Goal: Check status: Check status

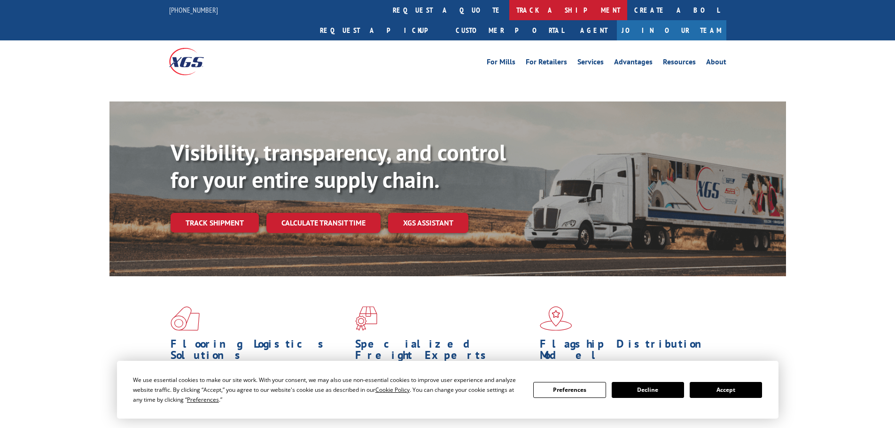
click at [510, 10] on link "track a shipment" at bounding box center [569, 10] width 118 height 20
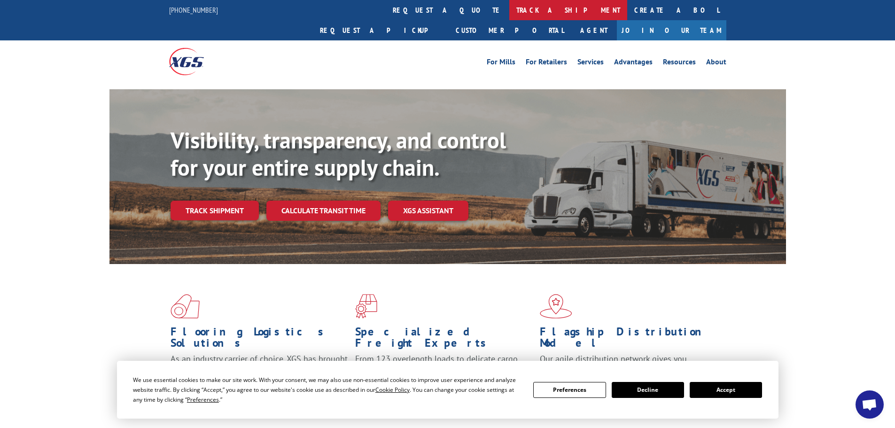
click at [510, 10] on link "track a shipment" at bounding box center [569, 10] width 118 height 20
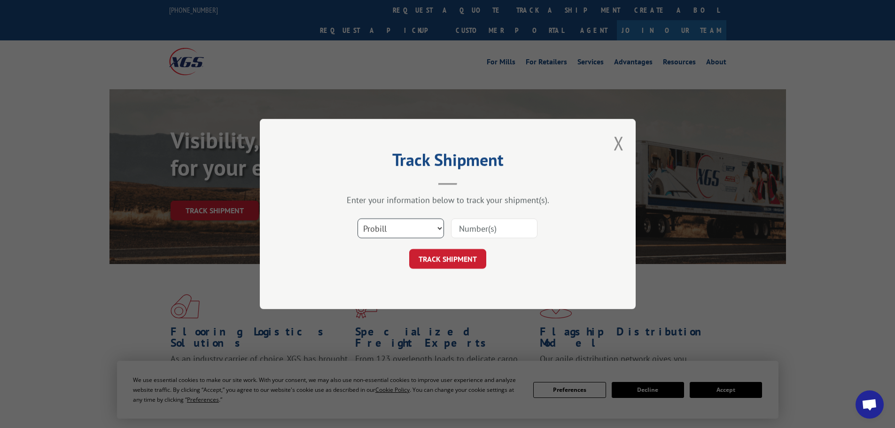
click at [401, 227] on select "Select category... Probill BOL PO" at bounding box center [401, 229] width 86 height 20
select select "bol"
click at [358, 219] on select "Select category... Probill BOL PO" at bounding box center [401, 229] width 86 height 20
click at [464, 225] on input at bounding box center [494, 229] width 86 height 20
paste input "7030972"
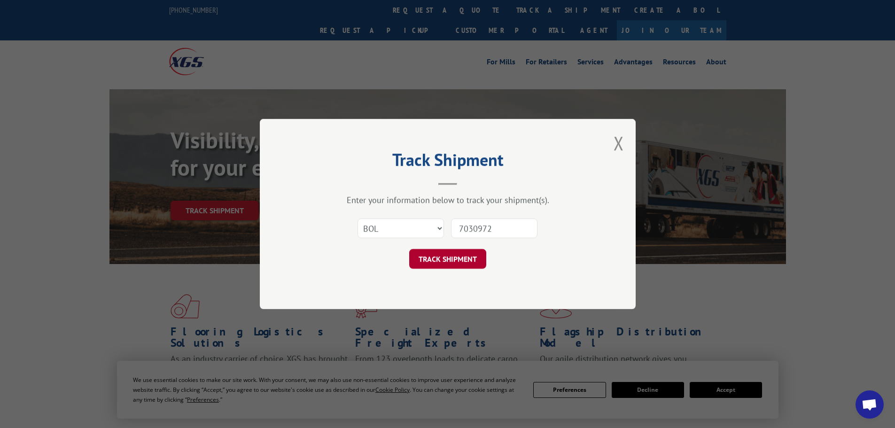
type input "7030972"
click at [444, 254] on button "TRACK SHIPMENT" at bounding box center [447, 259] width 77 height 20
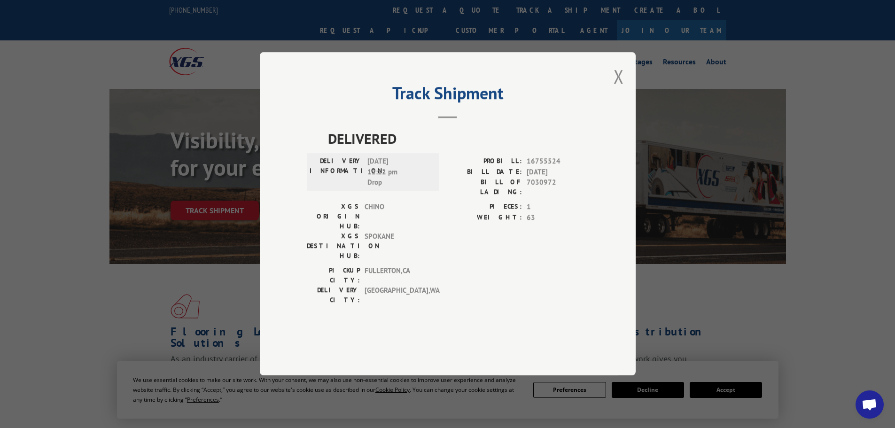
click at [626, 101] on div "Track Shipment DELIVERED DELIVERY INFORMATION: [DATE] 12:12 pm Drop PROBILL: 16…" at bounding box center [448, 213] width 376 height 323
click at [620, 89] on button "Close modal" at bounding box center [619, 76] width 10 height 25
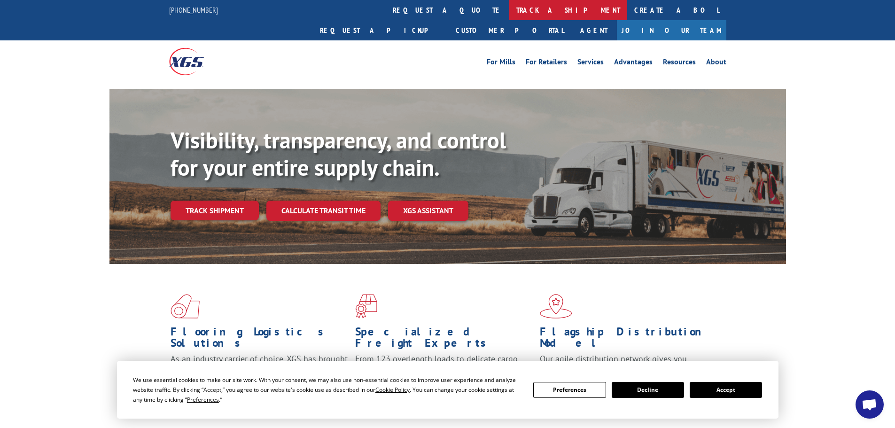
click at [510, 6] on link "track a shipment" at bounding box center [569, 10] width 118 height 20
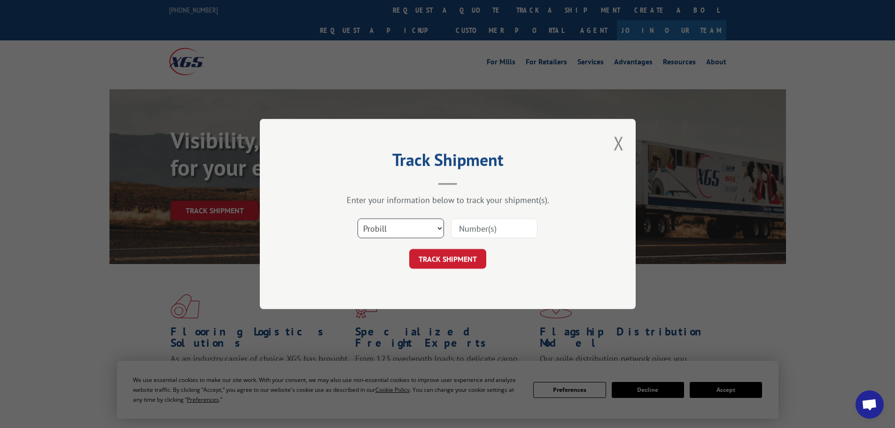
click at [408, 224] on select "Select category... Probill BOL PO" at bounding box center [401, 229] width 86 height 20
select select "bol"
click at [358, 219] on select "Select category... Probill BOL PO" at bounding box center [401, 229] width 86 height 20
click at [468, 228] on input at bounding box center [494, 229] width 86 height 20
paste input "5462018"
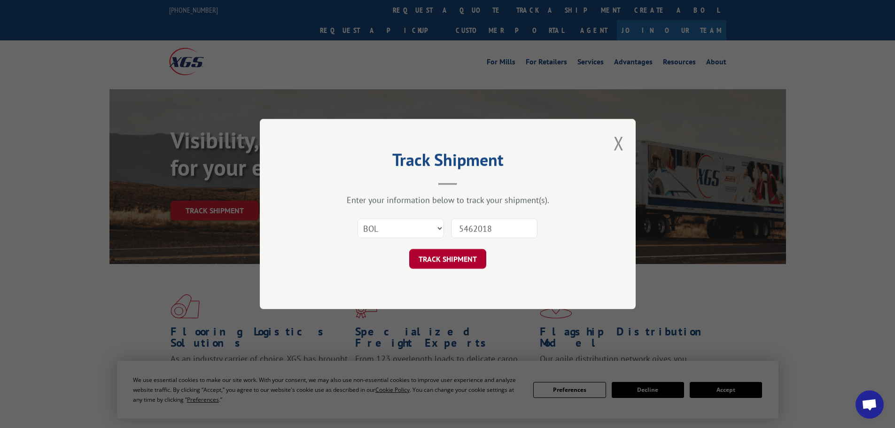
type input "5462018"
click at [450, 253] on button "TRACK SHIPMENT" at bounding box center [447, 259] width 77 height 20
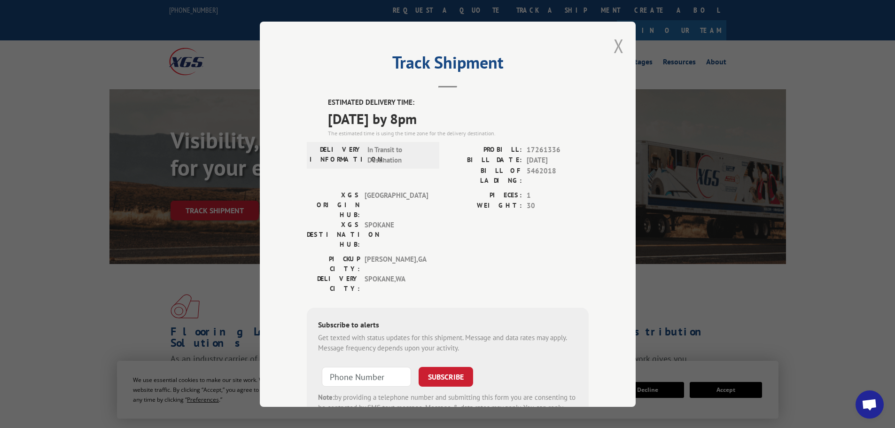
drag, startPoint x: 615, startPoint y: 46, endPoint x: 633, endPoint y: 31, distance: 24.0
click at [615, 46] on button "Close modal" at bounding box center [619, 45] width 10 height 25
